Goal: Task Accomplishment & Management: Manage account settings

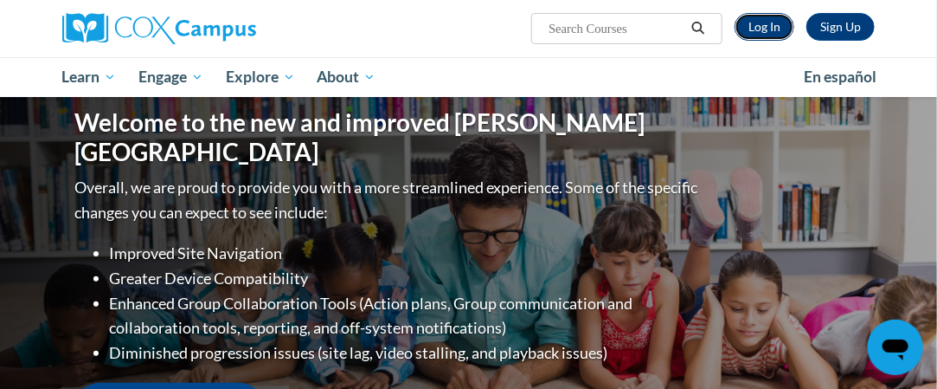
click at [777, 25] on link "Log In" at bounding box center [765, 27] width 60 height 28
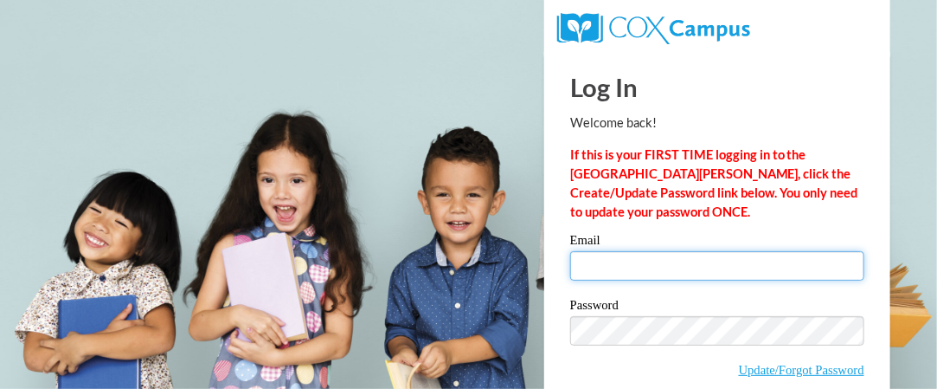
click at [580, 269] on input "Email" at bounding box center [717, 265] width 294 height 29
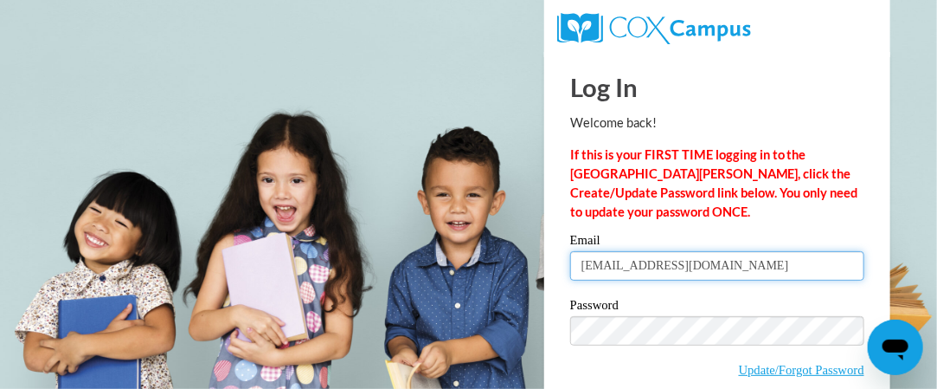
type input "[EMAIL_ADDRESS][DOMAIN_NAME]"
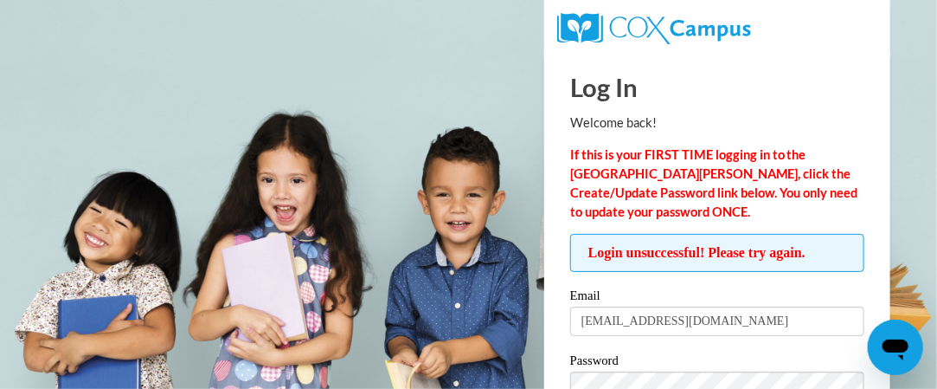
drag, startPoint x: 772, startPoint y: 94, endPoint x: 797, endPoint y: 101, distance: 26.0
click at [784, 109] on div "Log In Welcome back! If this is your FIRST TIME logging in to the NEW Cox Campu…" at bounding box center [717, 270] width 294 height 437
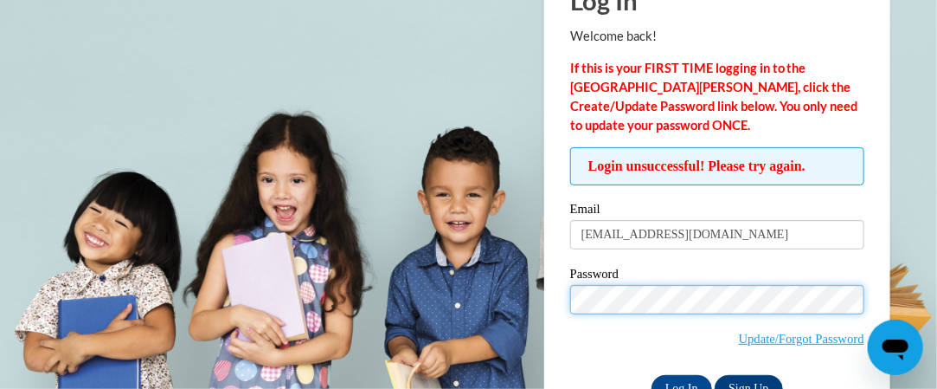
scroll to position [137, 0]
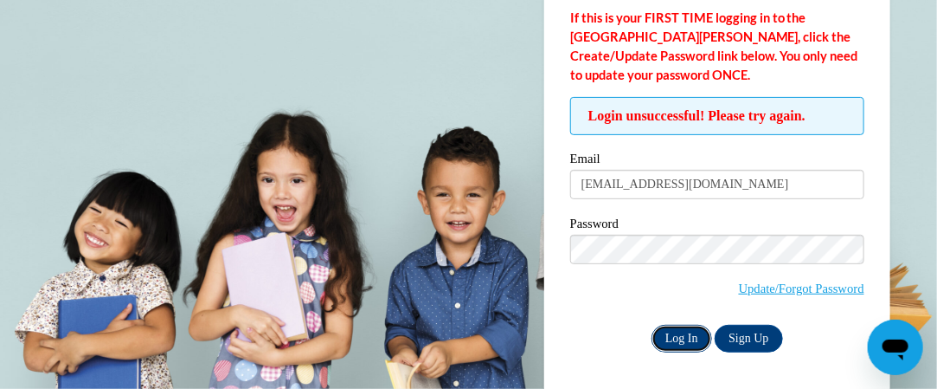
click at [683, 329] on input "Log In" at bounding box center [682, 339] width 61 height 28
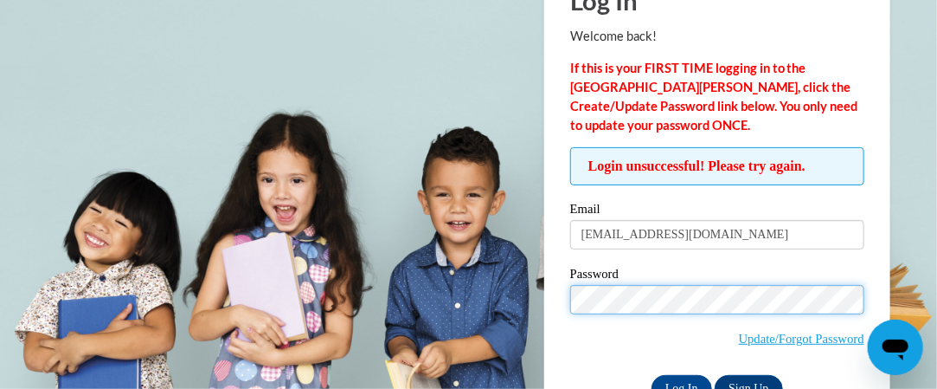
scroll to position [137, 0]
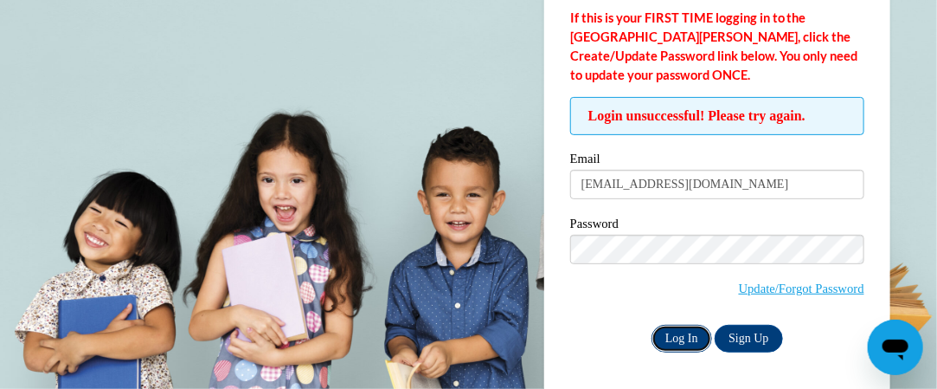
click at [705, 337] on input "Log In" at bounding box center [682, 339] width 61 height 28
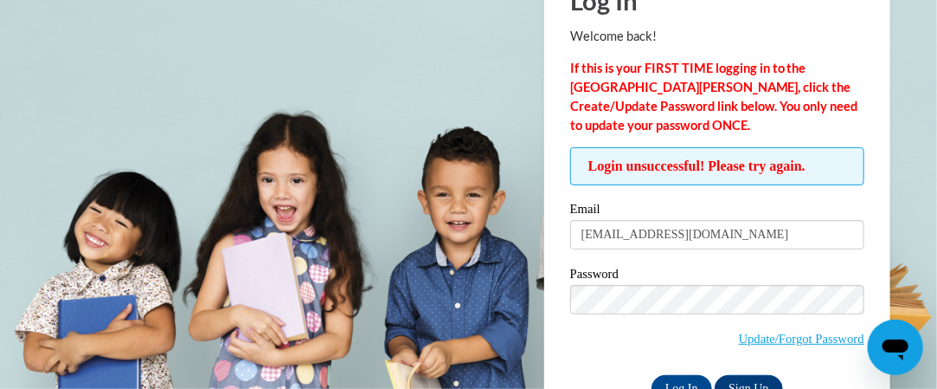
click at [842, 195] on div "Login unsuccessful! Please try again. Please enter your email! Please enter you…" at bounding box center [717, 274] width 294 height 254
